Goal: Complete application form

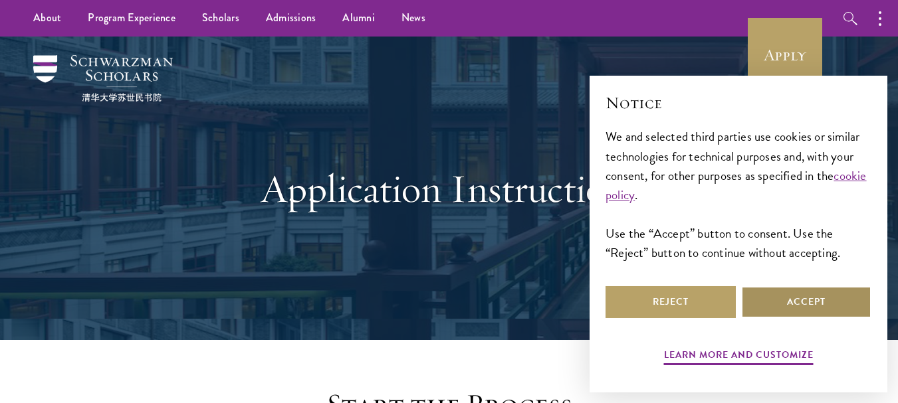
drag, startPoint x: 792, startPoint y: 292, endPoint x: 391, endPoint y: 267, distance: 402.1
click at [790, 292] on button "Accept" at bounding box center [806, 302] width 130 height 32
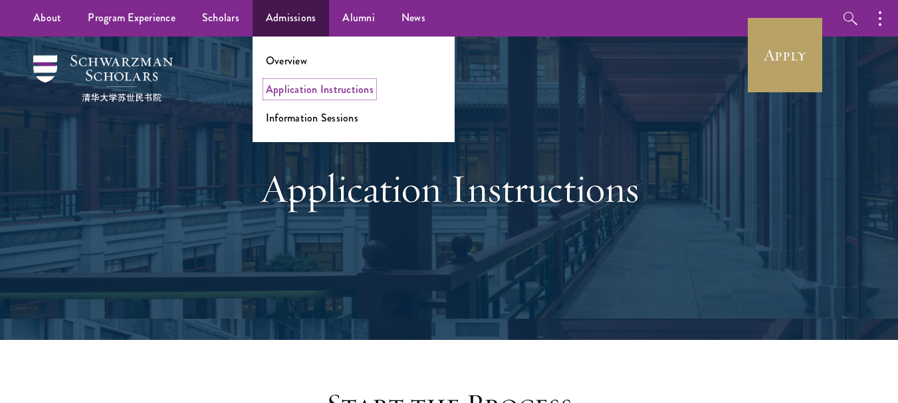
click at [312, 94] on link "Application Instructions" at bounding box center [320, 89] width 108 height 15
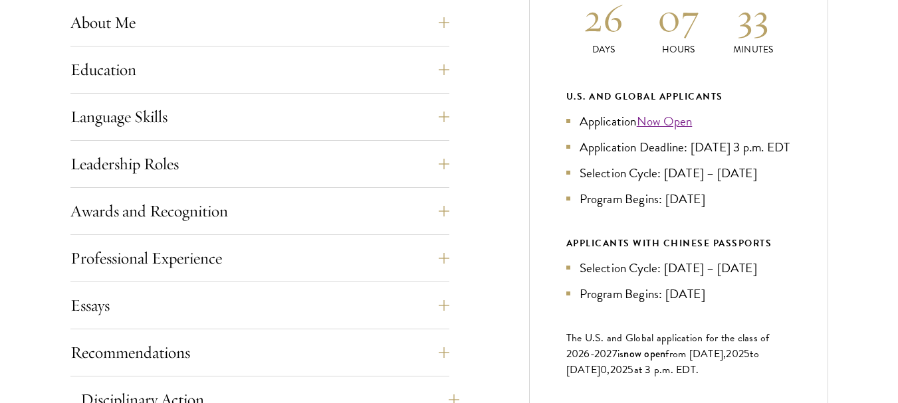
scroll to position [864, 0]
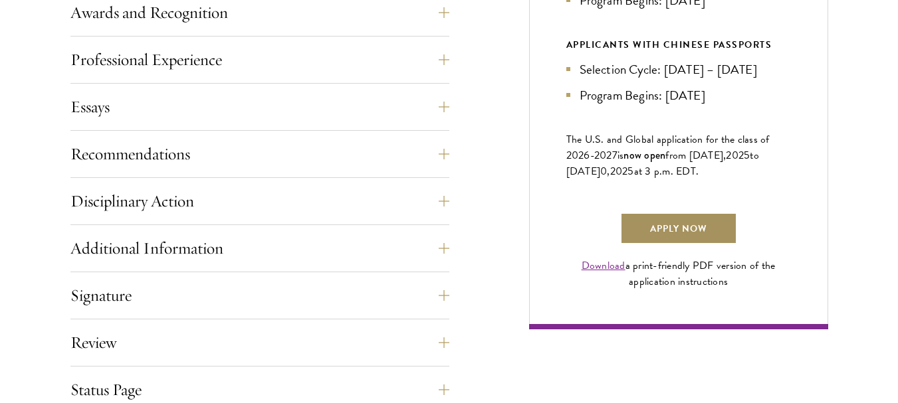
click at [647, 245] on link "Apply Now" at bounding box center [678, 229] width 117 height 32
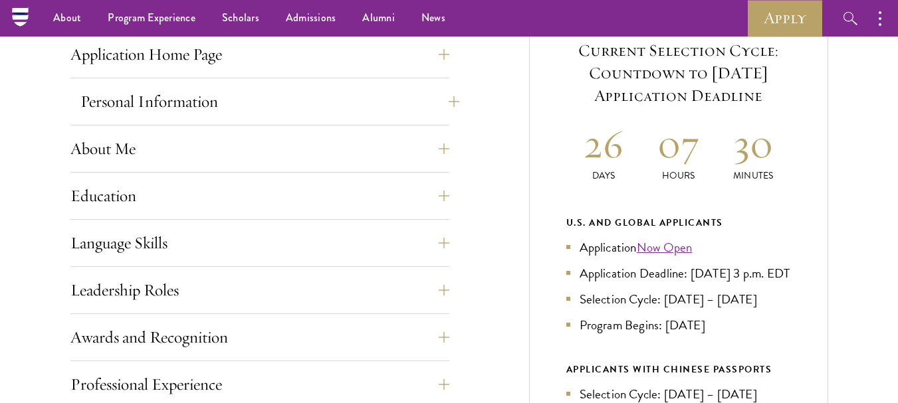
scroll to position [399, 0]
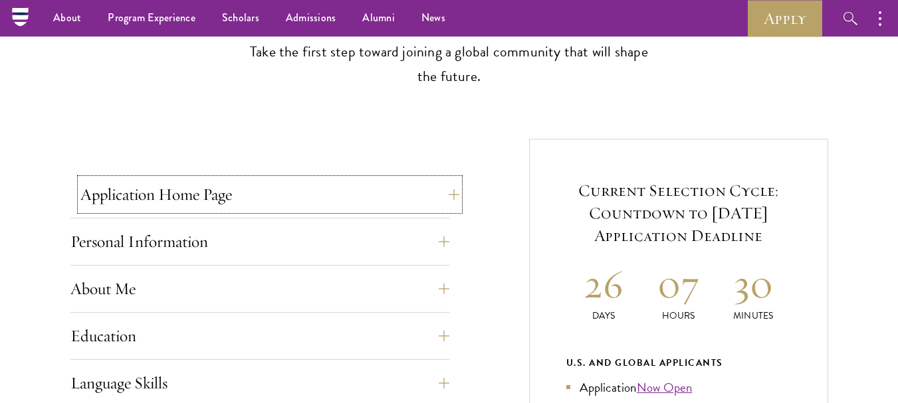
click at [201, 198] on button "Application Home Page" at bounding box center [269, 195] width 379 height 32
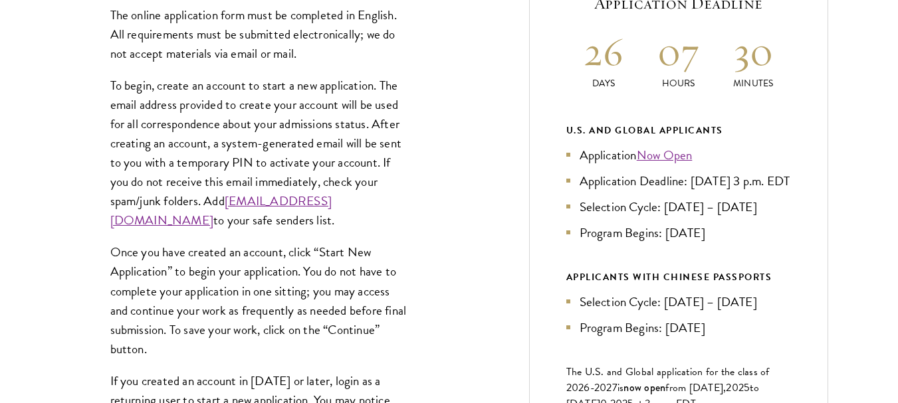
scroll to position [664, 0]
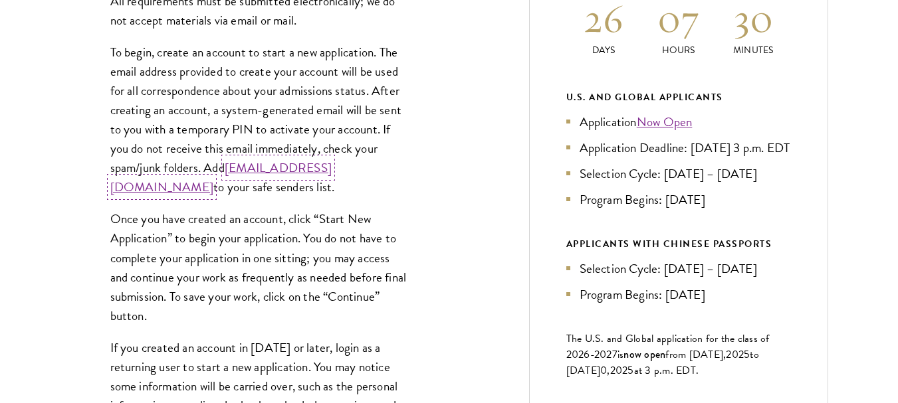
click at [205, 191] on link "admissions@schwarzmanscholars.org" at bounding box center [220, 177] width 221 height 39
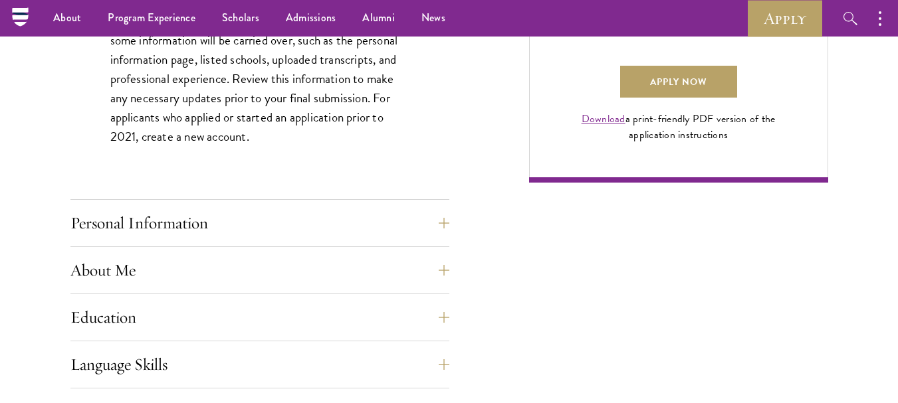
scroll to position [997, 0]
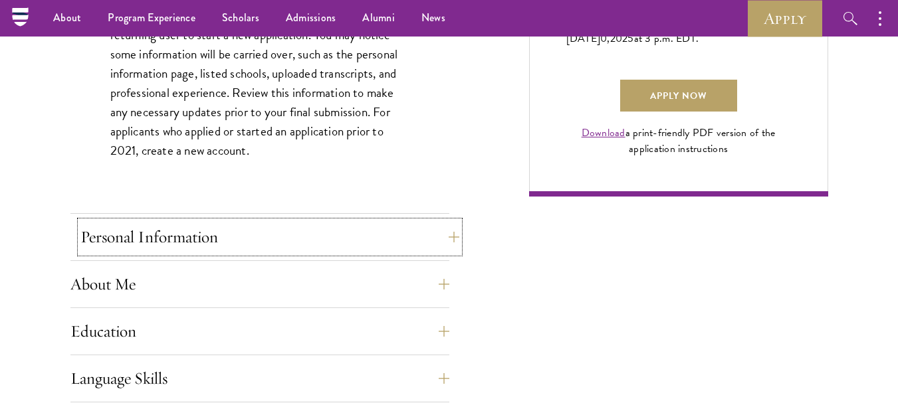
click at [182, 239] on button "Personal Information" at bounding box center [269, 237] width 379 height 32
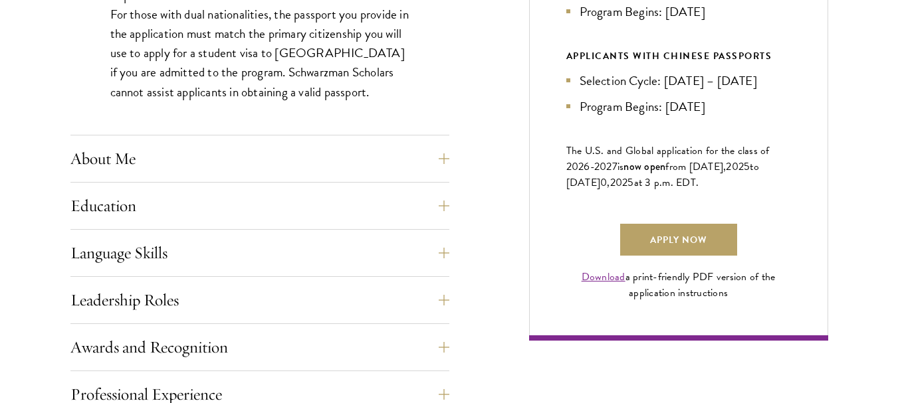
scroll to position [864, 0]
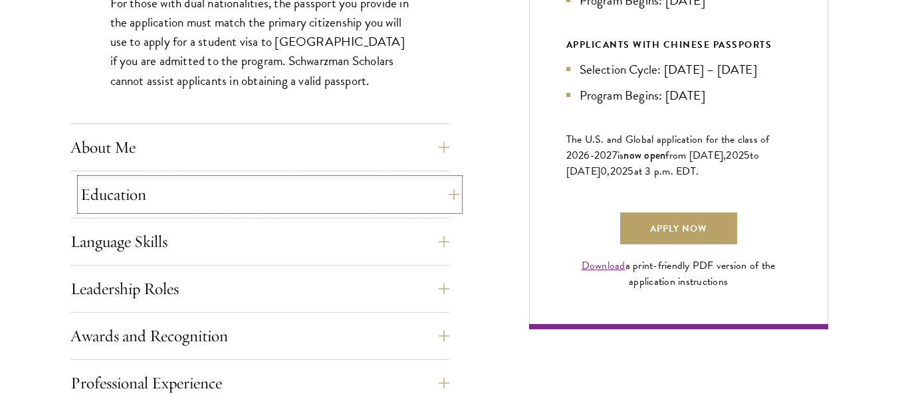
click at [120, 195] on button "Education" at bounding box center [269, 195] width 379 height 32
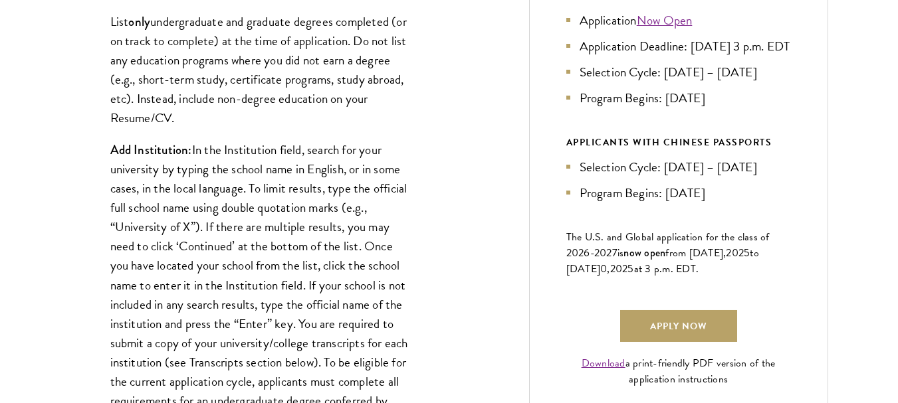
scroll to position [797, 0]
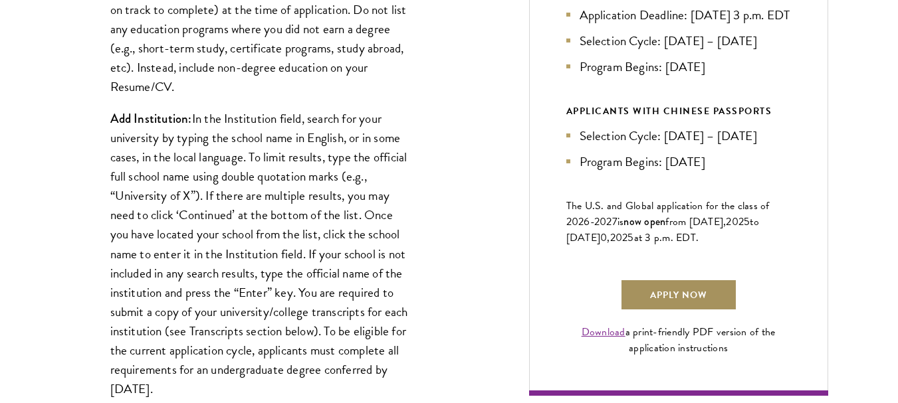
click at [656, 298] on link "Apply Now" at bounding box center [678, 295] width 117 height 32
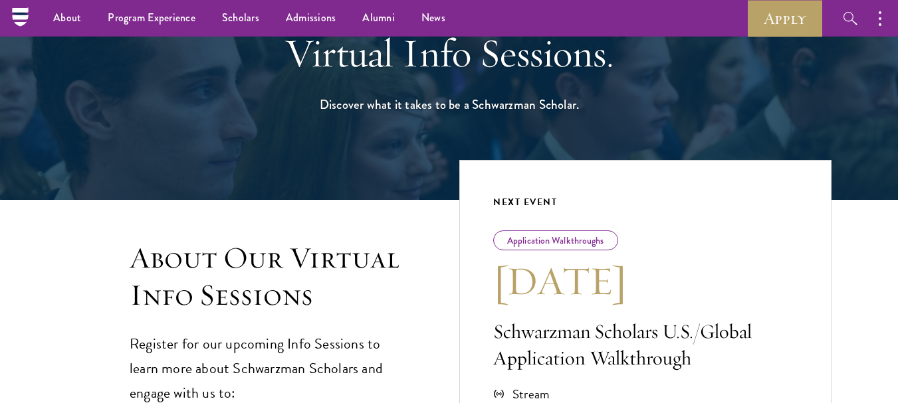
scroll to position [133, 0]
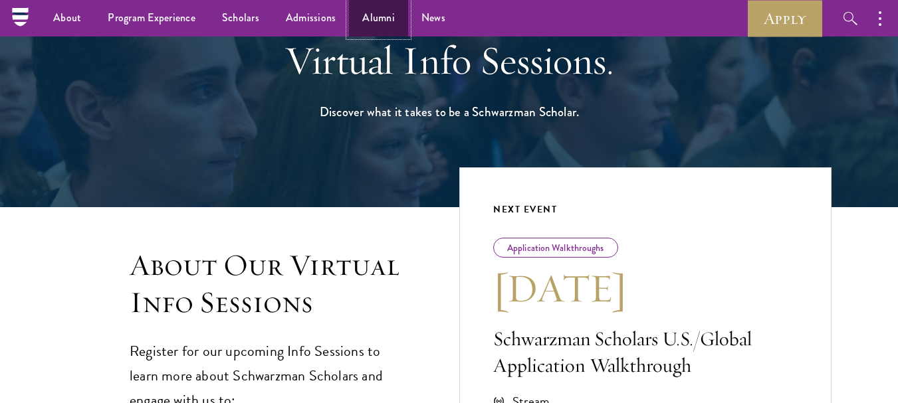
click at [384, 21] on link "Alumni" at bounding box center [378, 18] width 59 height 37
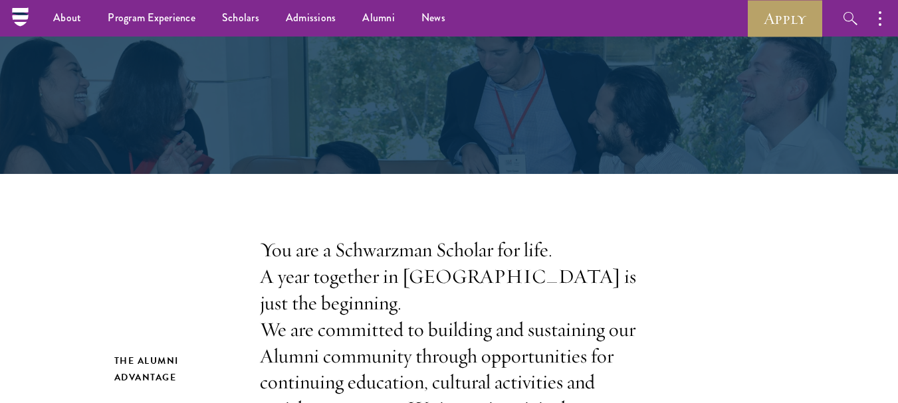
scroll to position [133, 0]
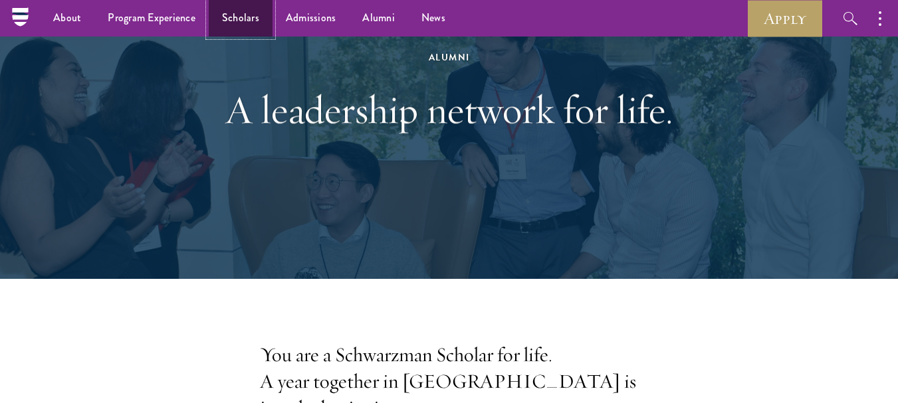
click at [243, 19] on link "Scholars" at bounding box center [241, 18] width 64 height 37
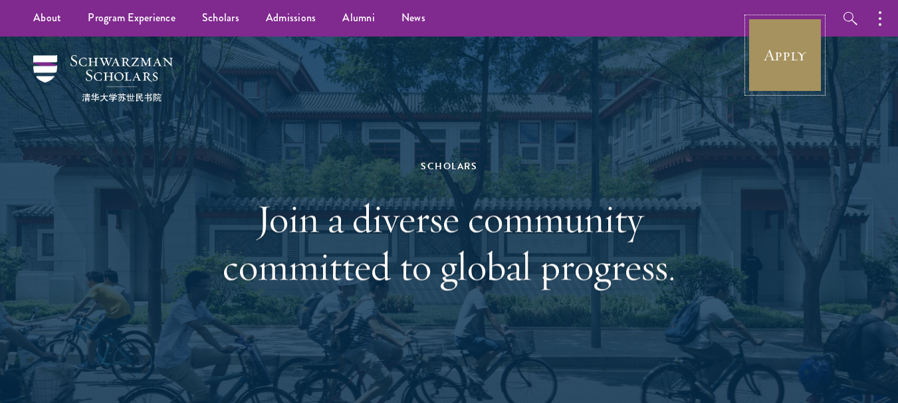
click at [773, 45] on link "Apply" at bounding box center [784, 55] width 74 height 74
